Goal: Task Accomplishment & Management: Complete application form

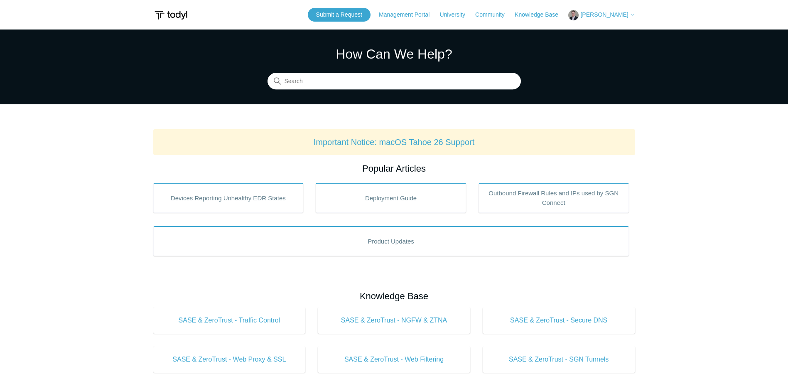
click at [613, 15] on span "[PERSON_NAME]" at bounding box center [604, 14] width 48 height 7
click at [601, 35] on link "My Support Requests" at bounding box center [609, 32] width 81 height 15
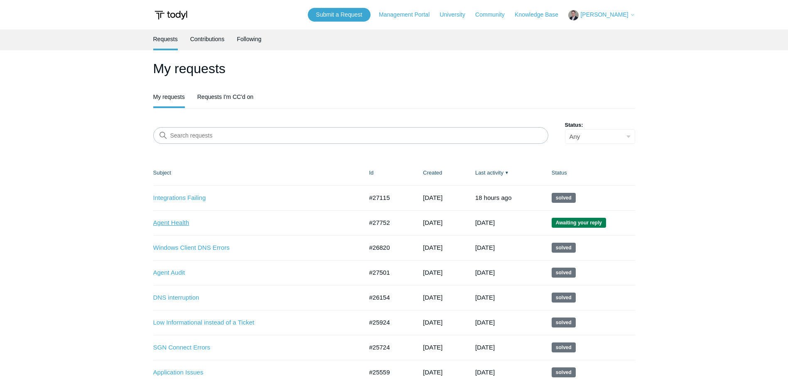
click at [185, 222] on link "Agent Health" at bounding box center [251, 223] width 197 height 10
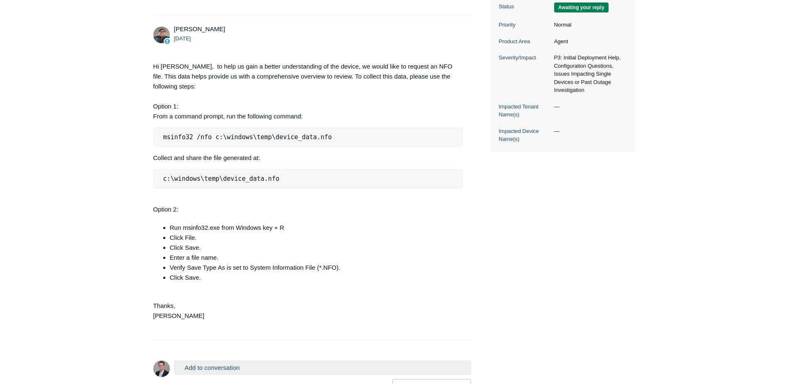
scroll to position [208, 0]
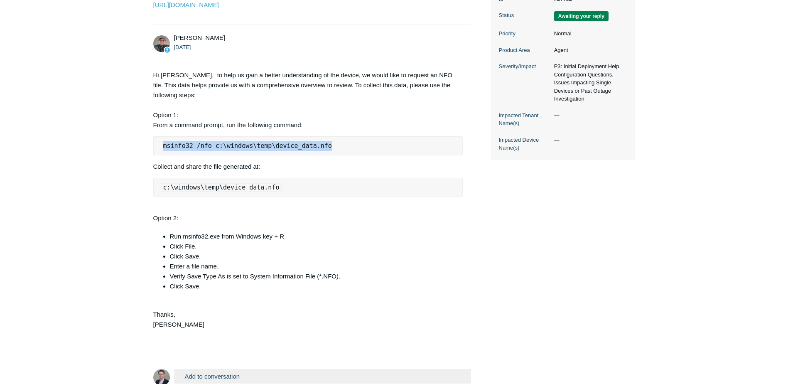
drag, startPoint x: 320, startPoint y: 154, endPoint x: 159, endPoint y: 150, distance: 161.6
click at [159, 150] on pre "msinfo32 /nfo c:\windows\temp\device_data.nfo" at bounding box center [308, 145] width 310 height 19
copy code "msinfo32 /nfo c:\windows\temp\device_data.nfo"
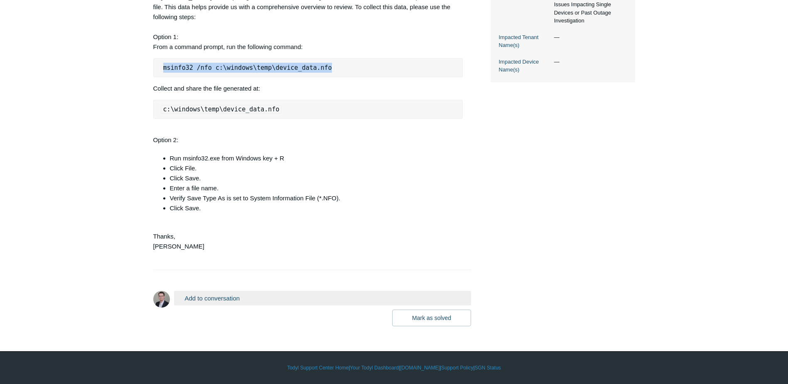
scroll to position [296, 0]
click at [197, 297] on button "Add to conversation" at bounding box center [322, 298] width 297 height 15
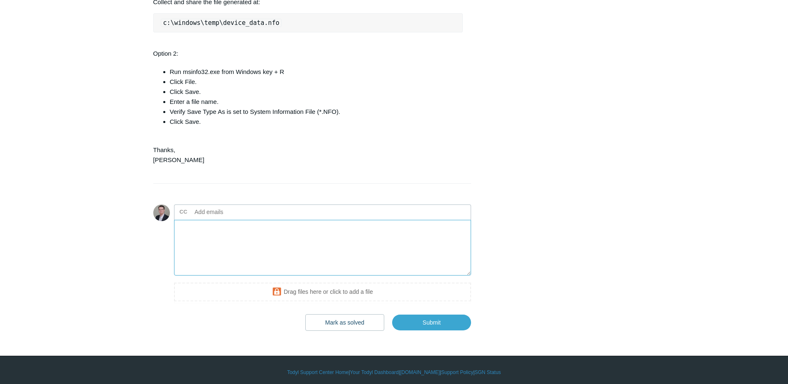
scroll to position [387, 0]
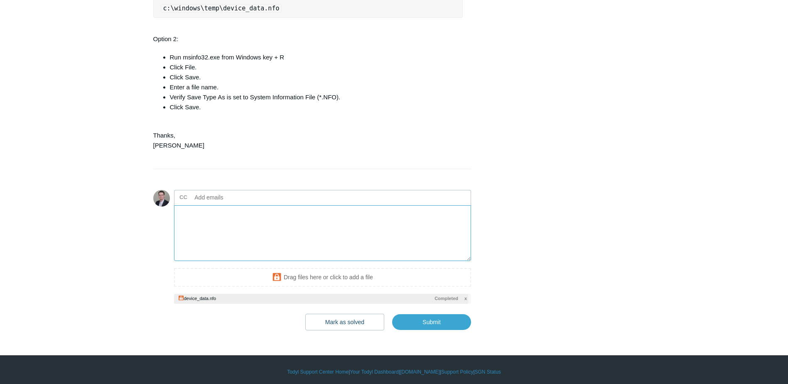
click at [280, 244] on textarea "Add your reply" at bounding box center [322, 233] width 297 height 56
click at [436, 331] on input "Submit" at bounding box center [431, 322] width 79 height 17
type textarea "Attached This ticket includes a secure attachment. Use this link to access the …"
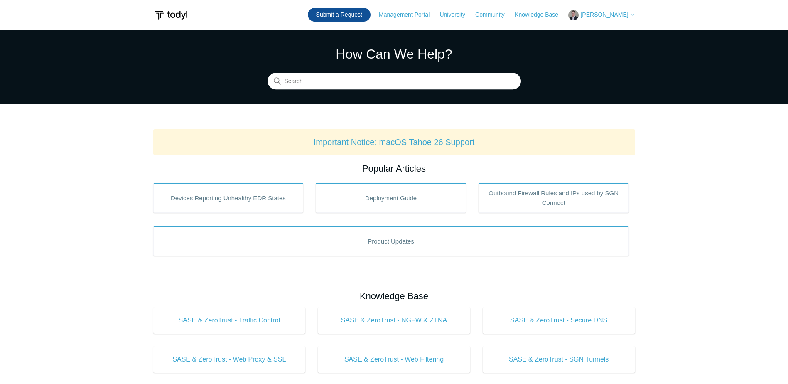
click at [359, 13] on link "Submit a Request" at bounding box center [339, 15] width 63 height 14
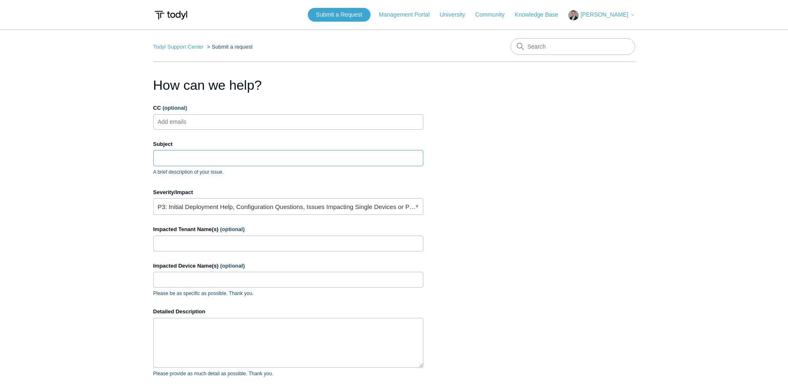
click at [195, 159] on input "Subject" at bounding box center [288, 158] width 270 height 16
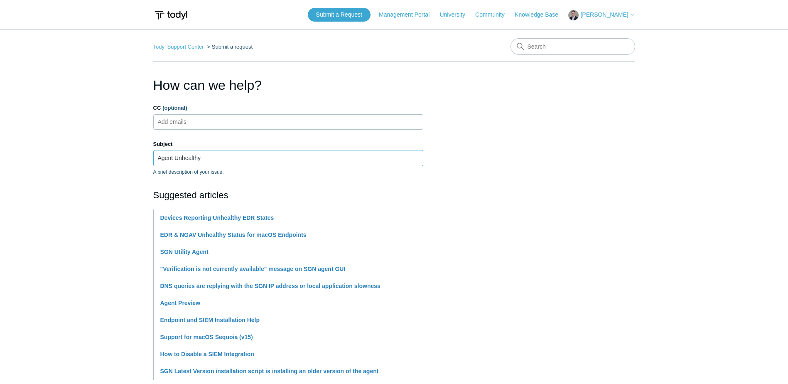
type input "Agent Unhealthy"
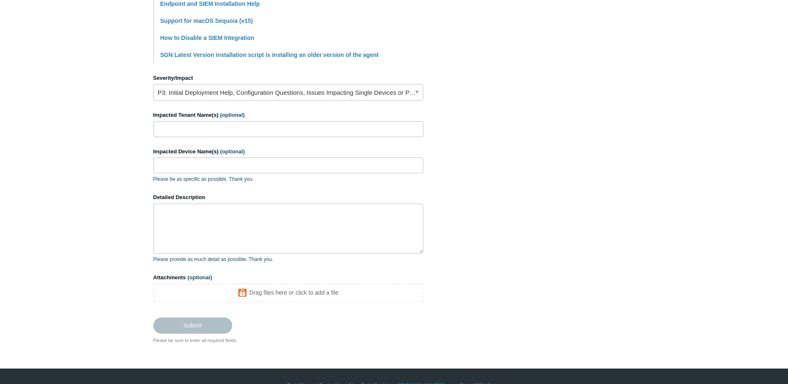
scroll to position [332, 0]
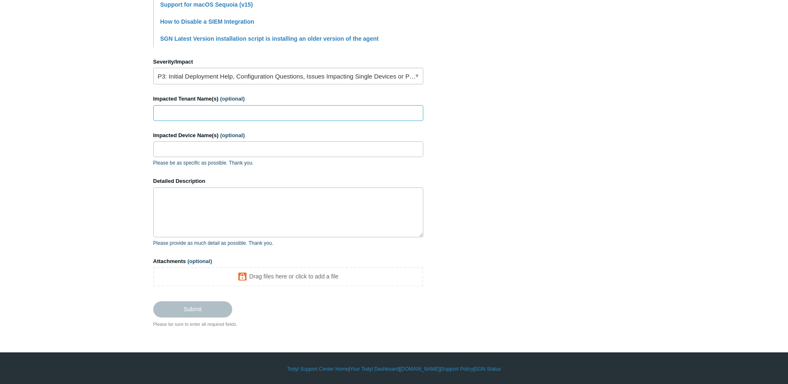
click at [181, 110] on input "Impacted Tenant Name(s) (optional)" at bounding box center [288, 113] width 270 height 16
click at [171, 153] on input "Impacted Device Name(s) (optional)" at bounding box center [288, 149] width 270 height 16
paste input "WC-L004-24"
type input "WC-L004-24"
click at [177, 113] on input "Impacted Tenant Name(s) (optional)" at bounding box center [288, 113] width 270 height 16
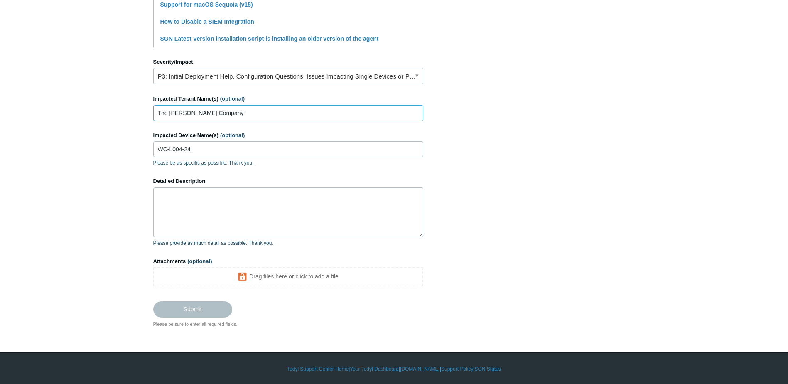
type input "The Womble Company"
click at [231, 201] on textarea "Detailed Description" at bounding box center [288, 212] width 270 height 50
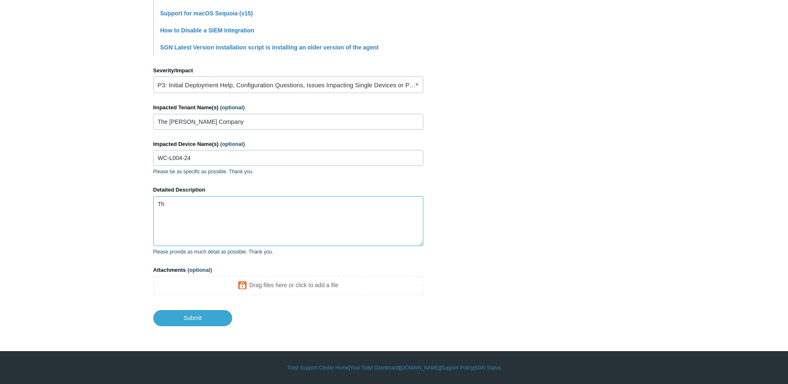
type textarea "T"
click at [500, 183] on section "How can we help? CC (optional) Add emails Subject Agent Unhealthy A brief descr…" at bounding box center [394, 39] width 482 height 574
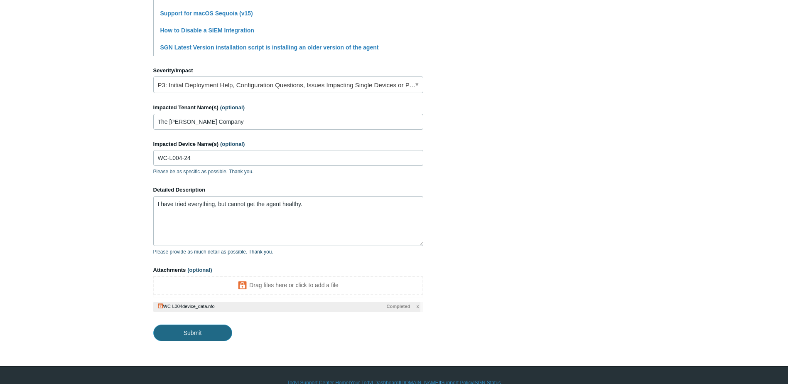
click at [190, 330] on input "Submit" at bounding box center [192, 332] width 79 height 17
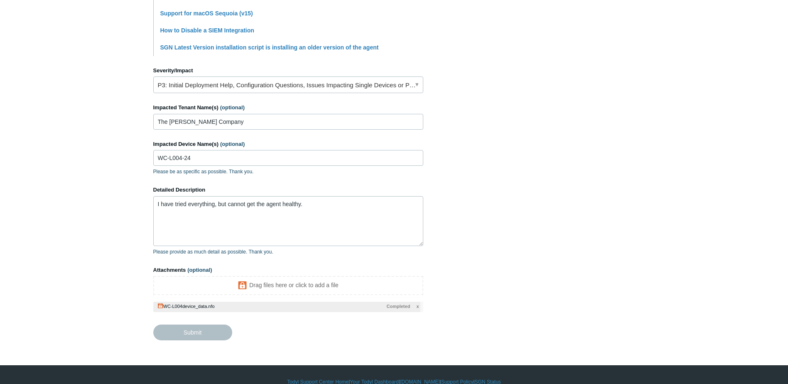
type textarea "I have tried everything, but cannot get the agent healthy. This ticket includes…"
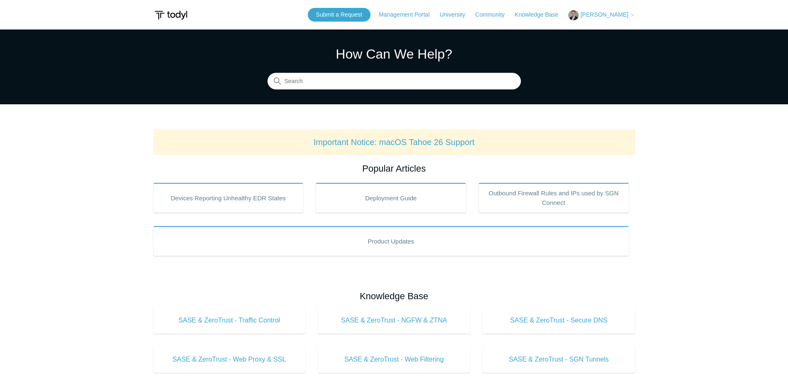
click at [608, 17] on span "[PERSON_NAME]" at bounding box center [604, 14] width 48 height 7
click at [610, 33] on link "My Support Requests" at bounding box center [609, 32] width 81 height 15
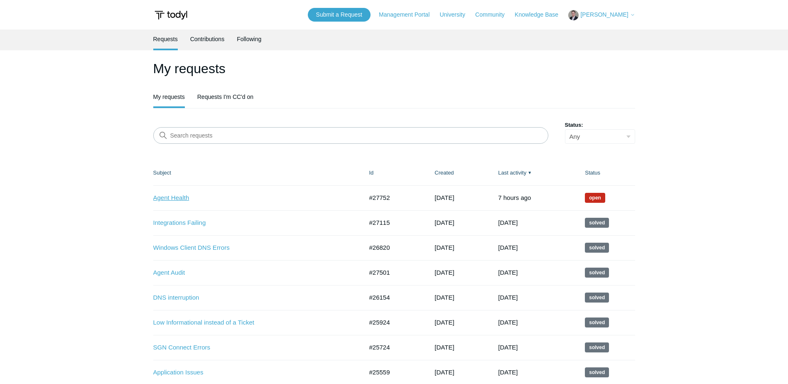
click at [172, 198] on link "Agent Health" at bounding box center [251, 198] width 197 height 10
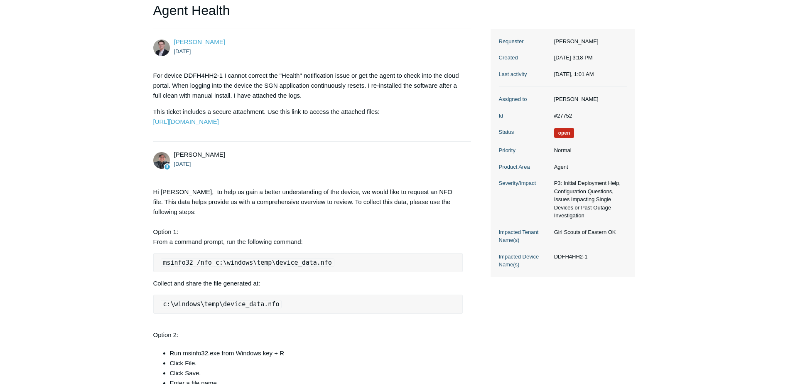
scroll to position [125, 0]
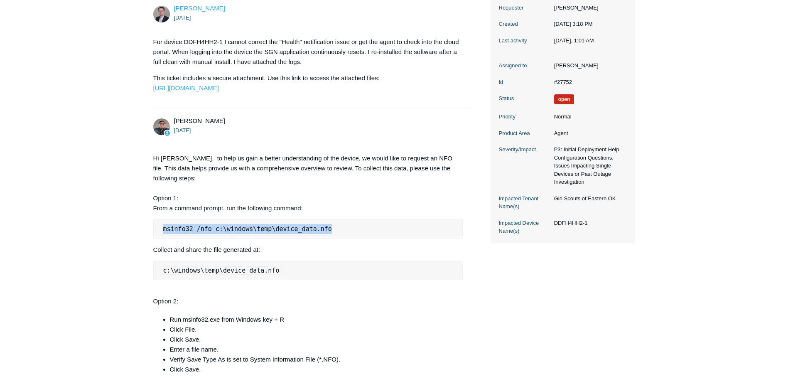
drag, startPoint x: 306, startPoint y: 239, endPoint x: 150, endPoint y: 248, distance: 156.8
click at [150, 248] on main "Requests Contributions Following Todyl Support Center My activities Agent Healt…" at bounding box center [394, 242] width 788 height 675
copy code "msinfo32 /nfo c:\windows\temp\device_data.nfo"
click at [339, 236] on pre "msinfo32 /nfo c:\windows\temp\device_data.nfo" at bounding box center [308, 228] width 310 height 19
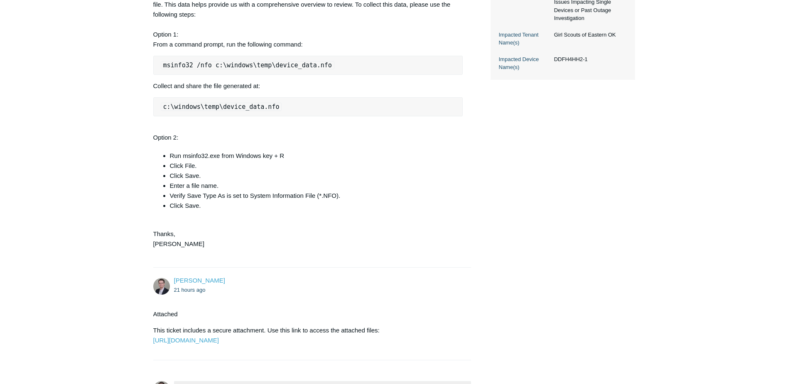
scroll to position [0, 0]
